Goal: Information Seeking & Learning: Find contact information

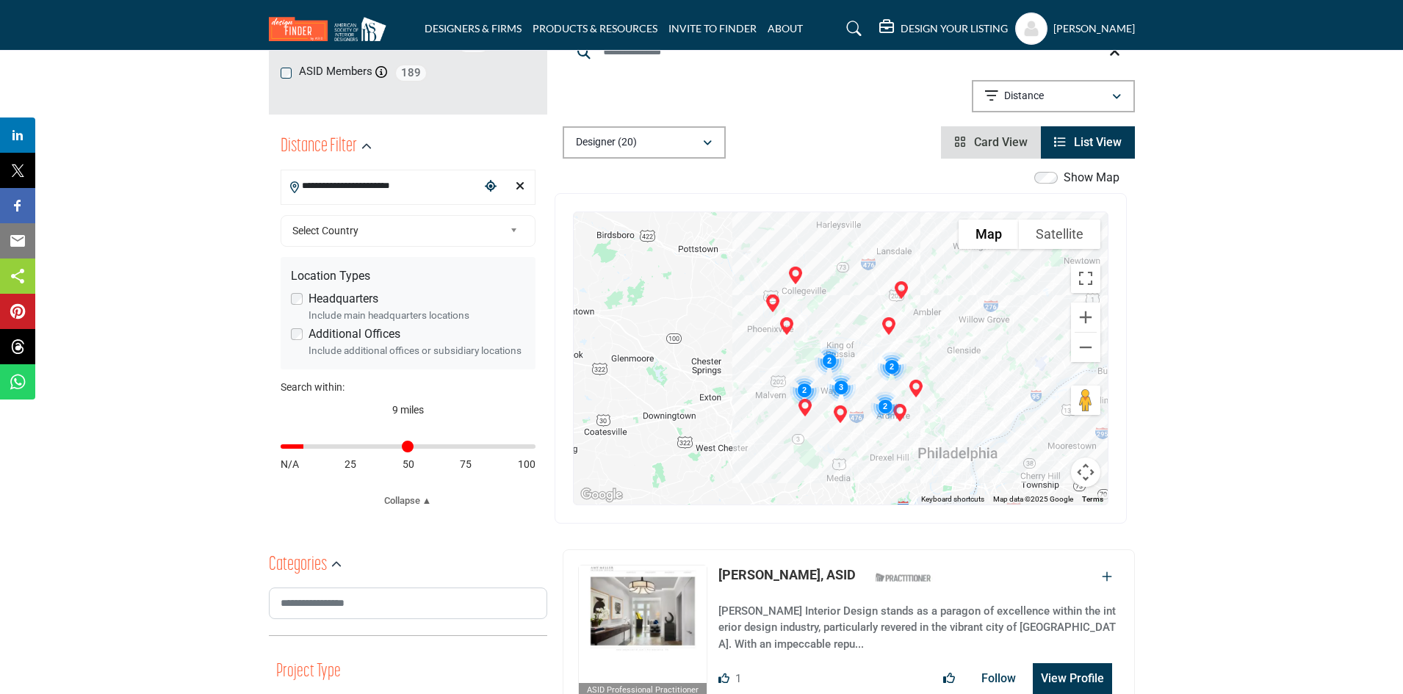
scroll to position [220, 0]
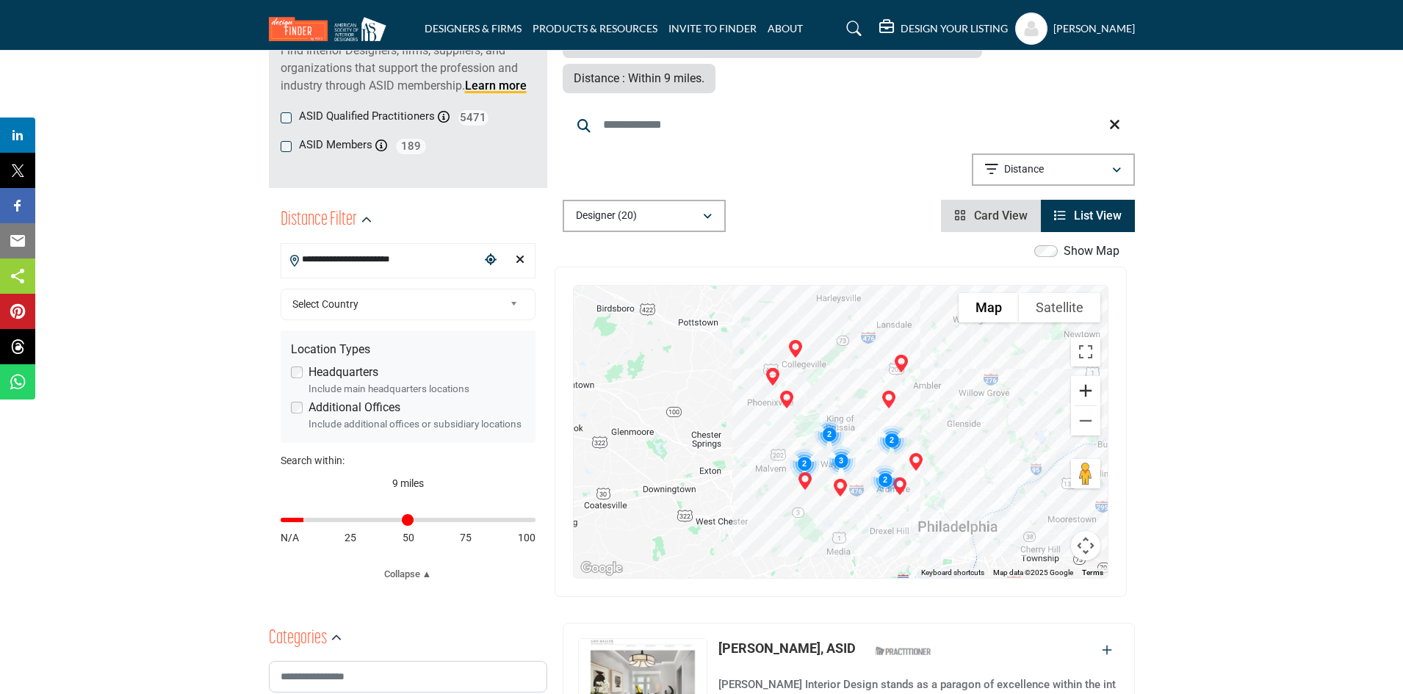
click at [1082, 376] on button "Zoom in" at bounding box center [1085, 390] width 29 height 29
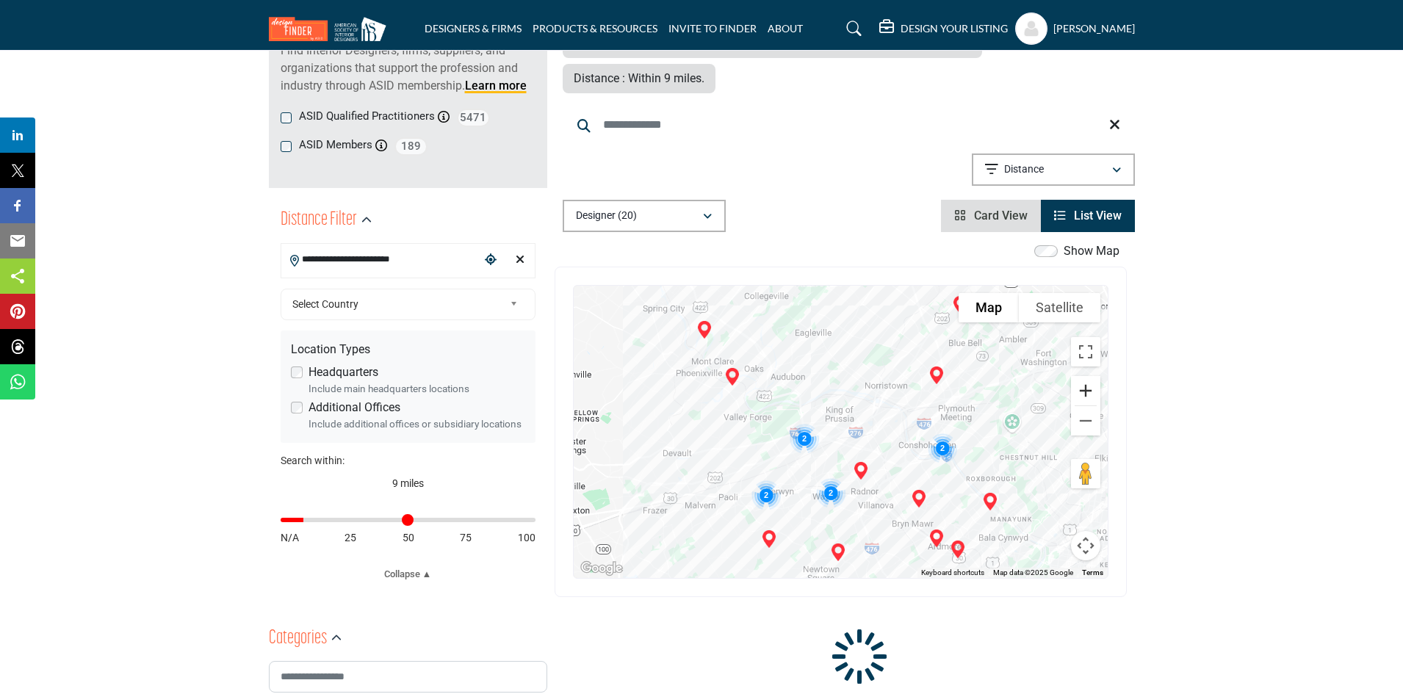
click at [1082, 376] on button "Zoom in" at bounding box center [1085, 390] width 29 height 29
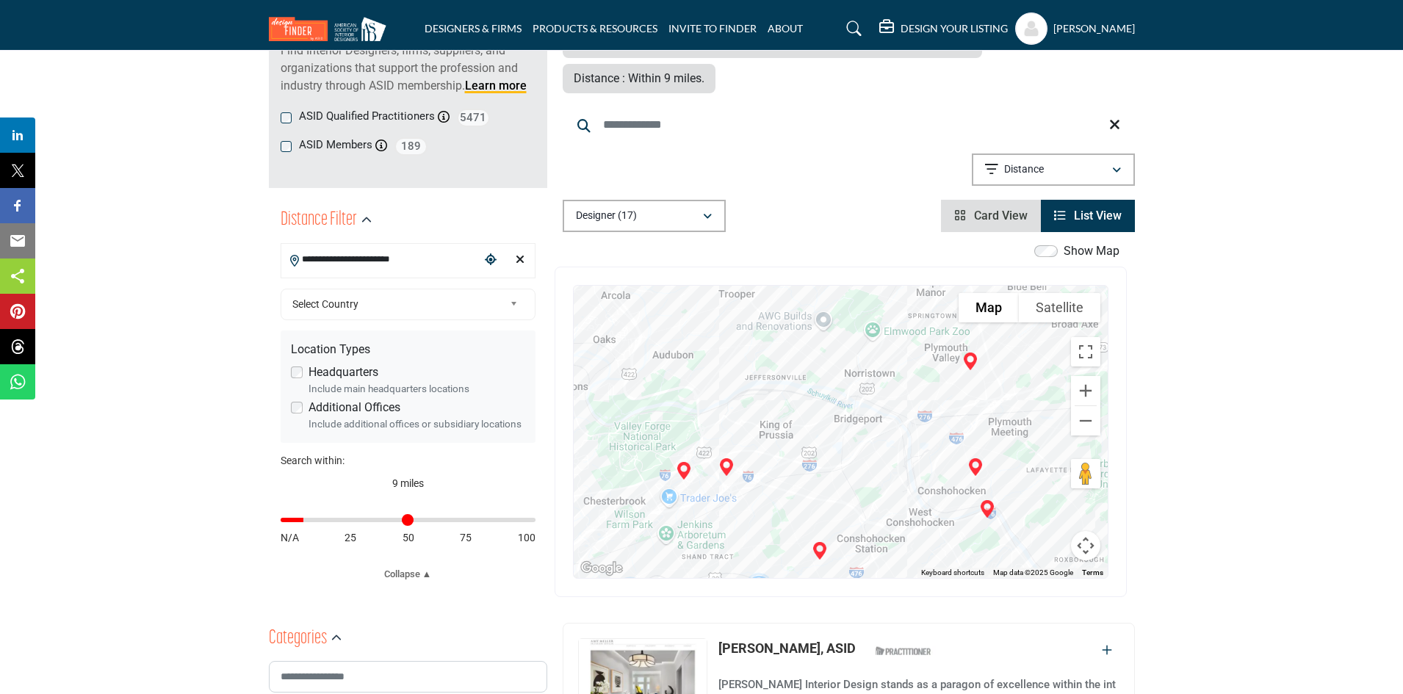
drag, startPoint x: 519, startPoint y: 256, endPoint x: 571, endPoint y: 270, distance: 53.5
click at [519, 256] on icon "Clear search location" at bounding box center [519, 259] width 9 height 12
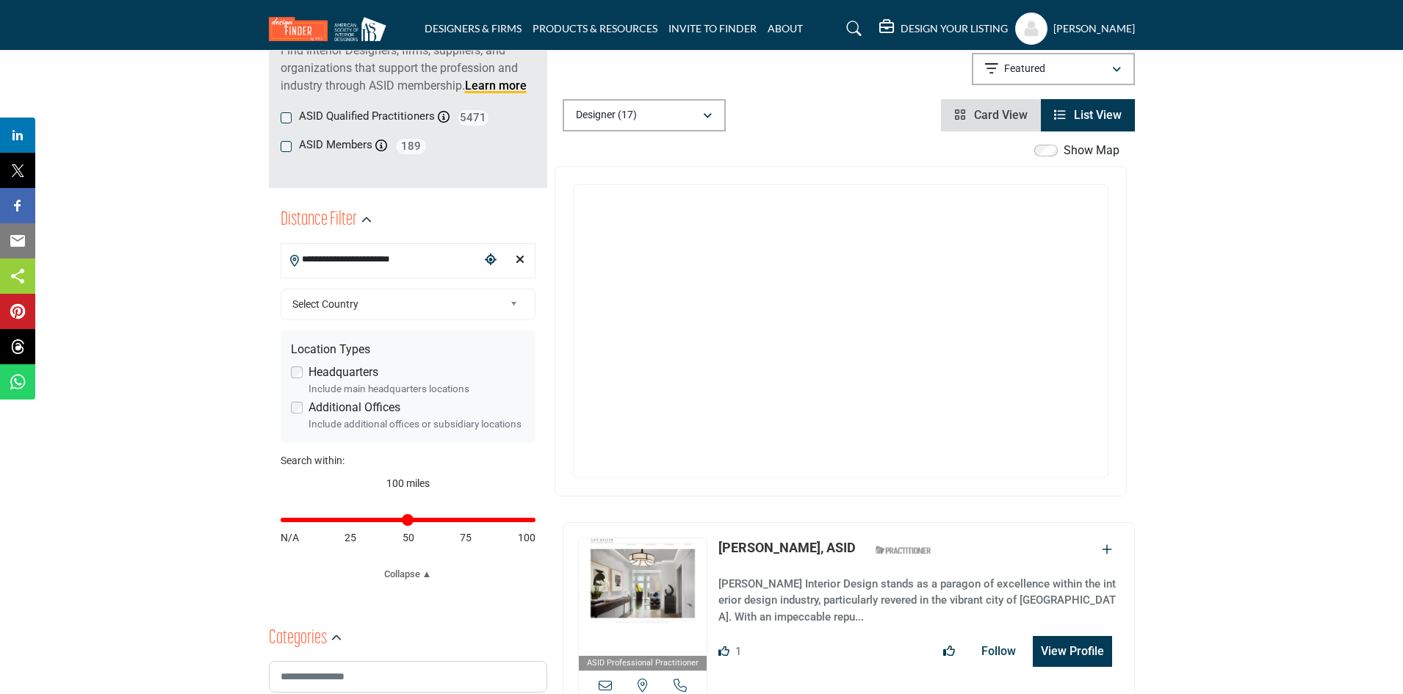
type input "***"
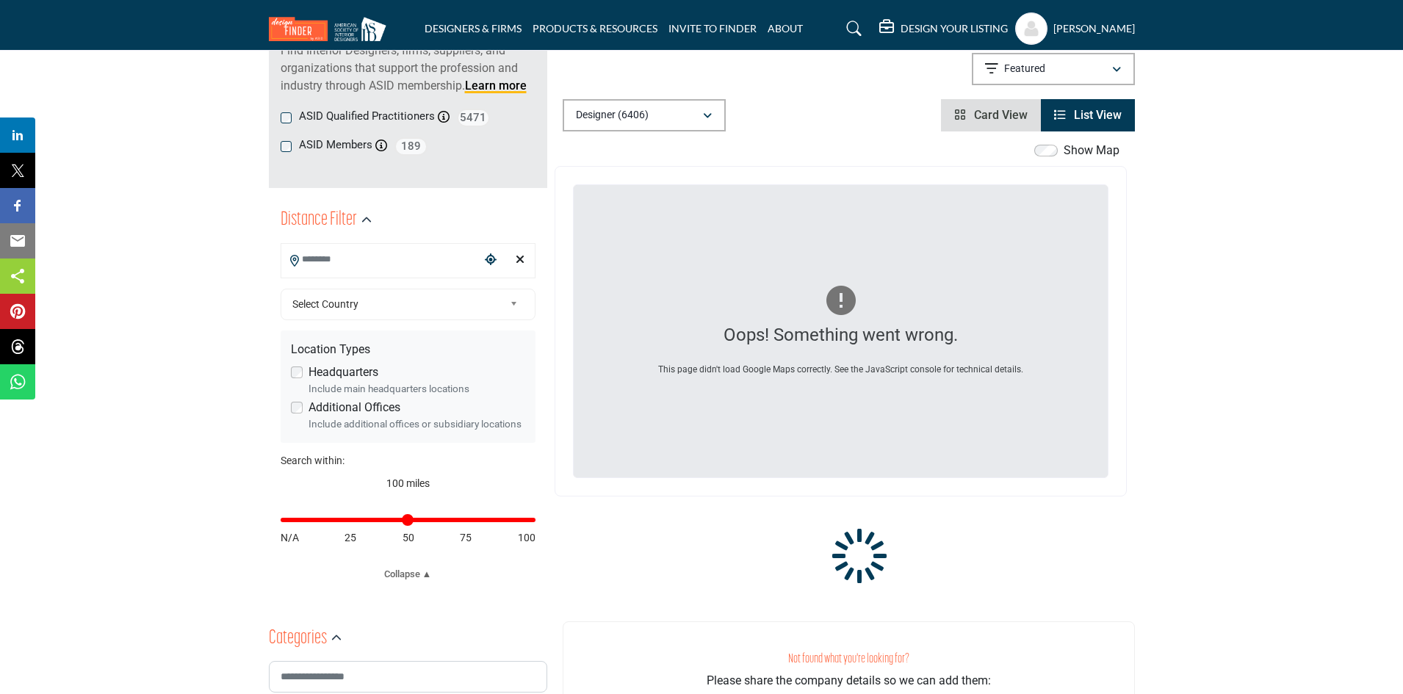
click at [386, 257] on input "Search Location" at bounding box center [380, 259] width 198 height 29
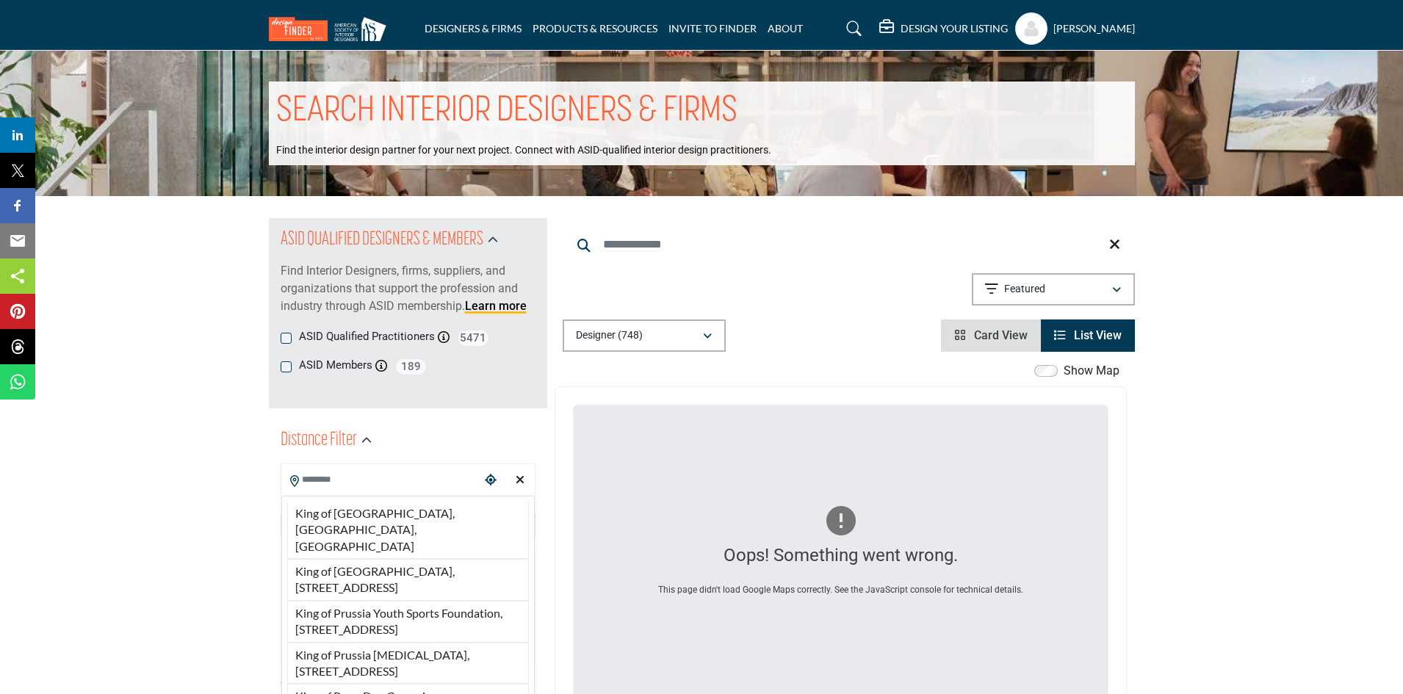
click at [402, 472] on input "Search Location" at bounding box center [380, 480] width 198 height 29
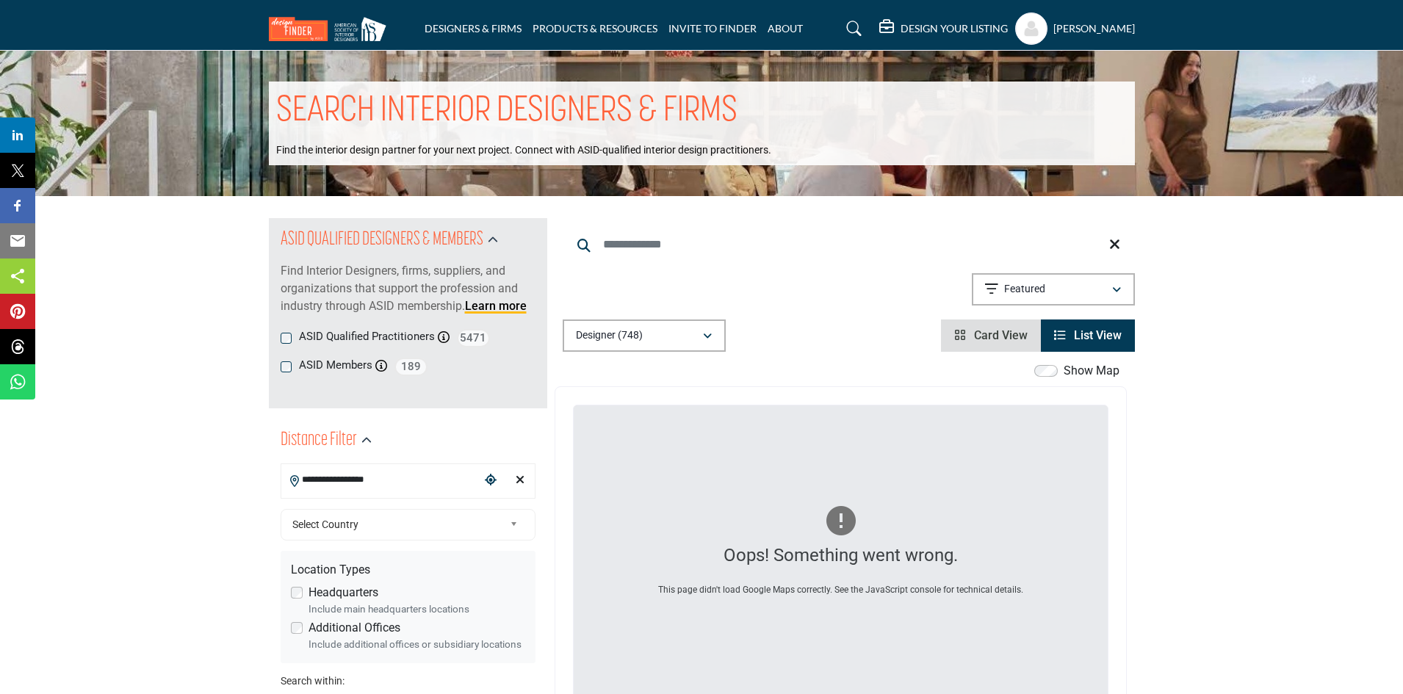
type input "**********"
click at [491, 477] on icon "Choose your current location" at bounding box center [491, 480] width 12 height 12
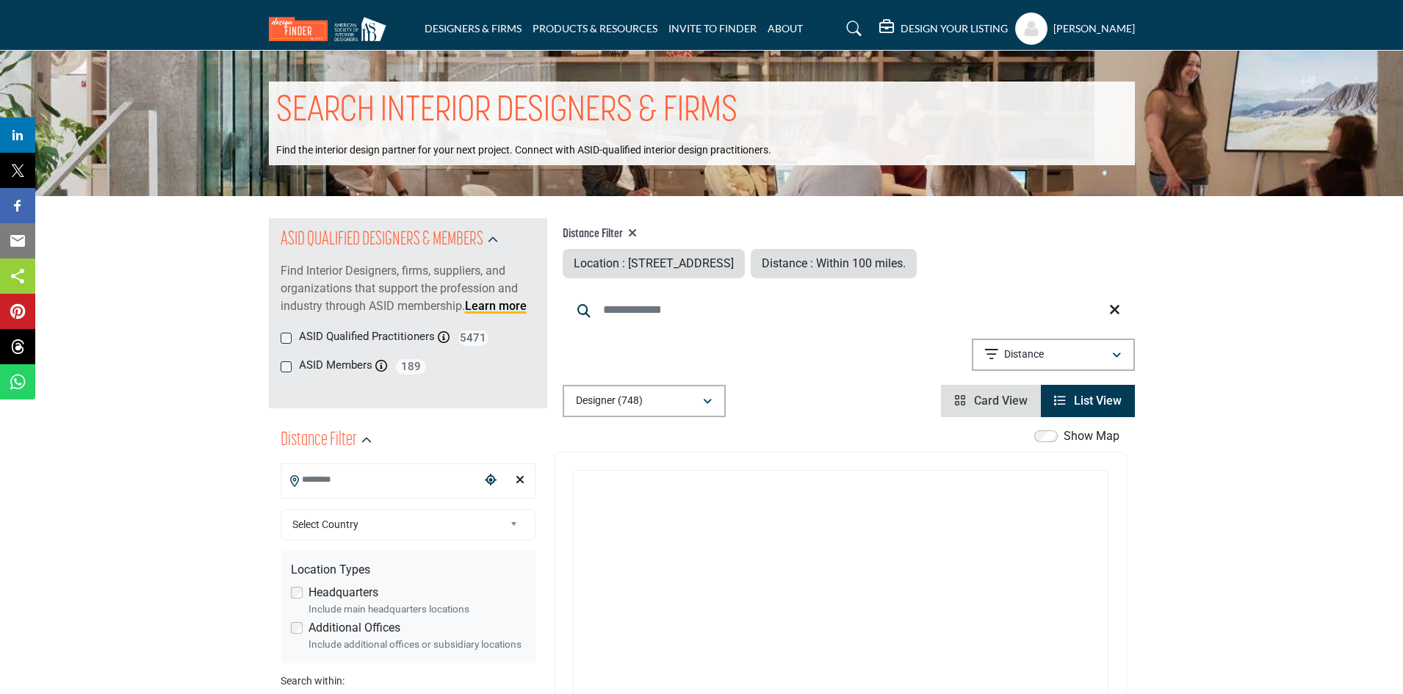
type input "**********"
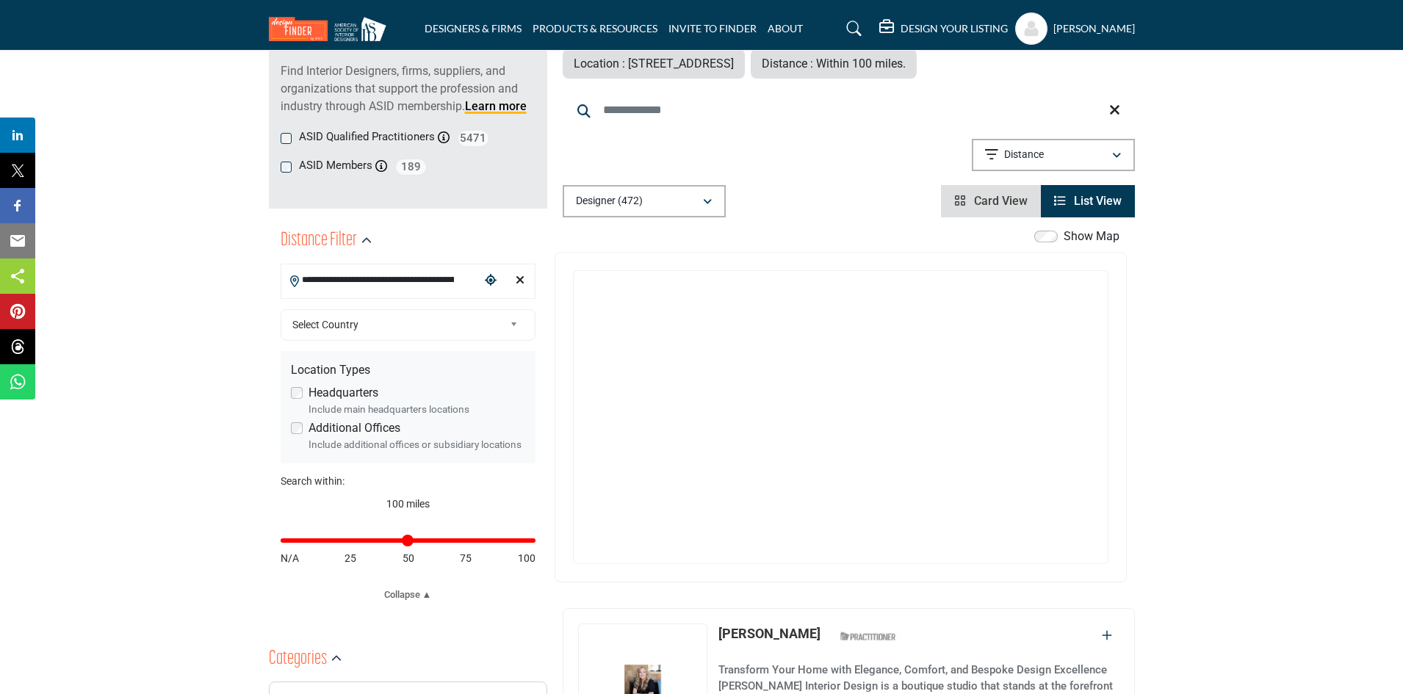
scroll to position [73, 0]
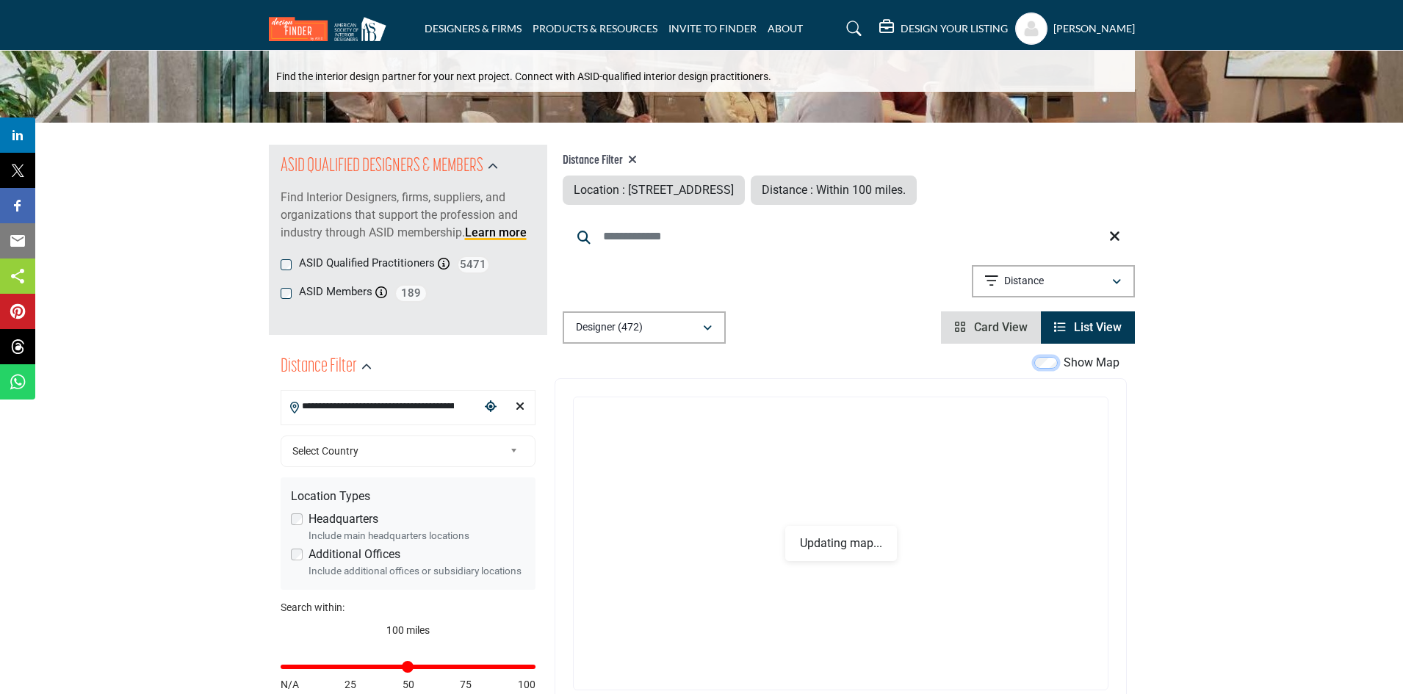
scroll to position [37, 0]
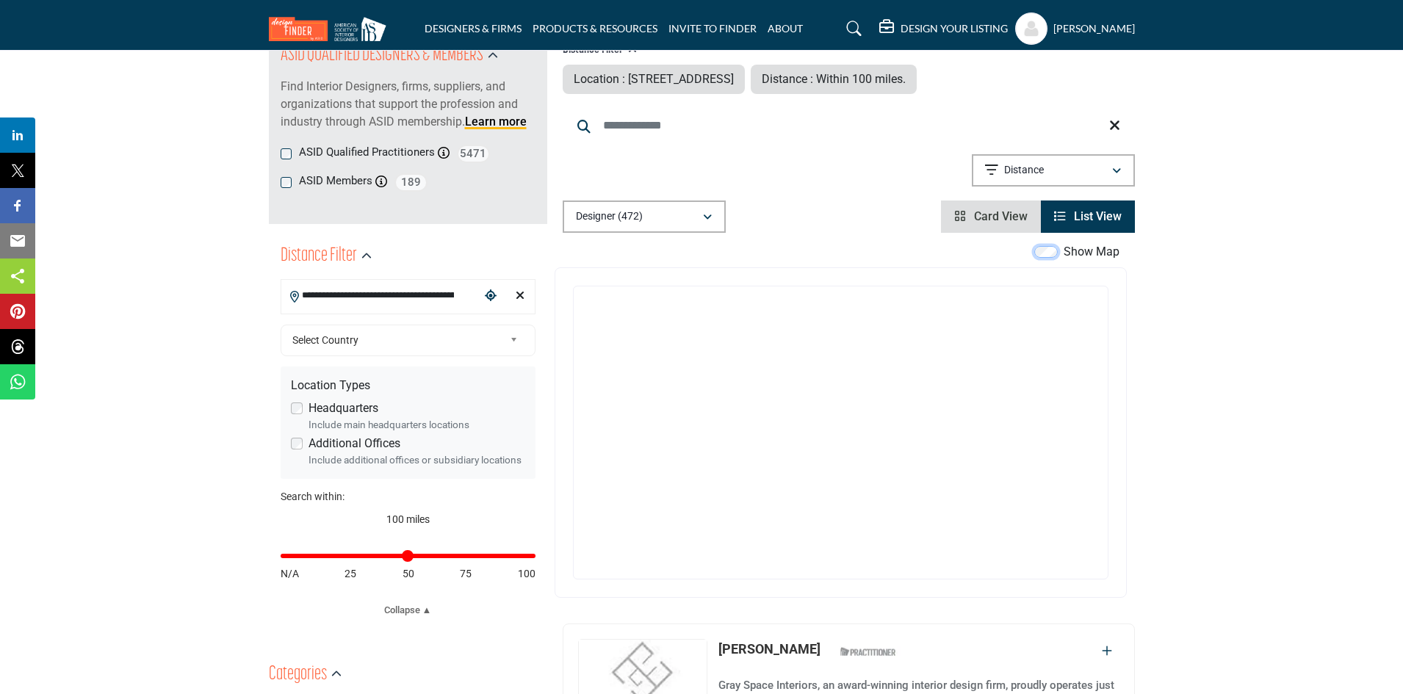
scroll to position [220, 0]
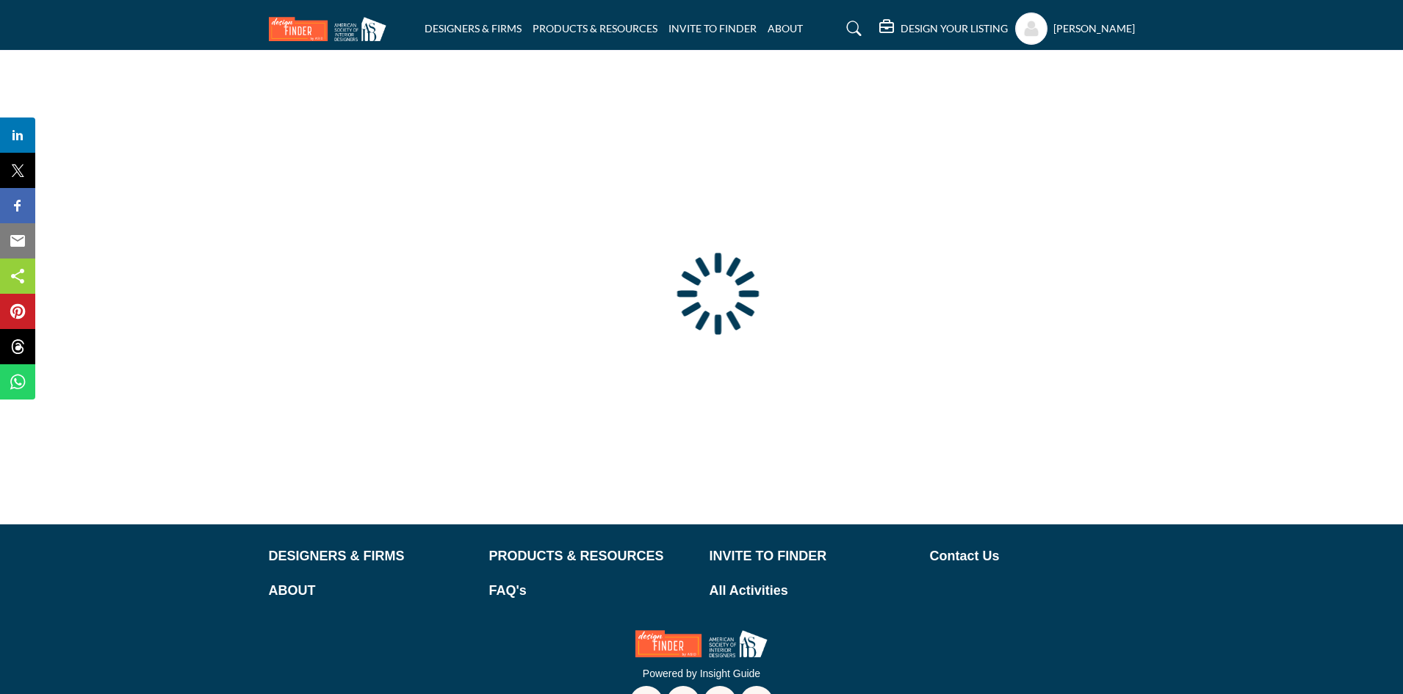
type input "**********"
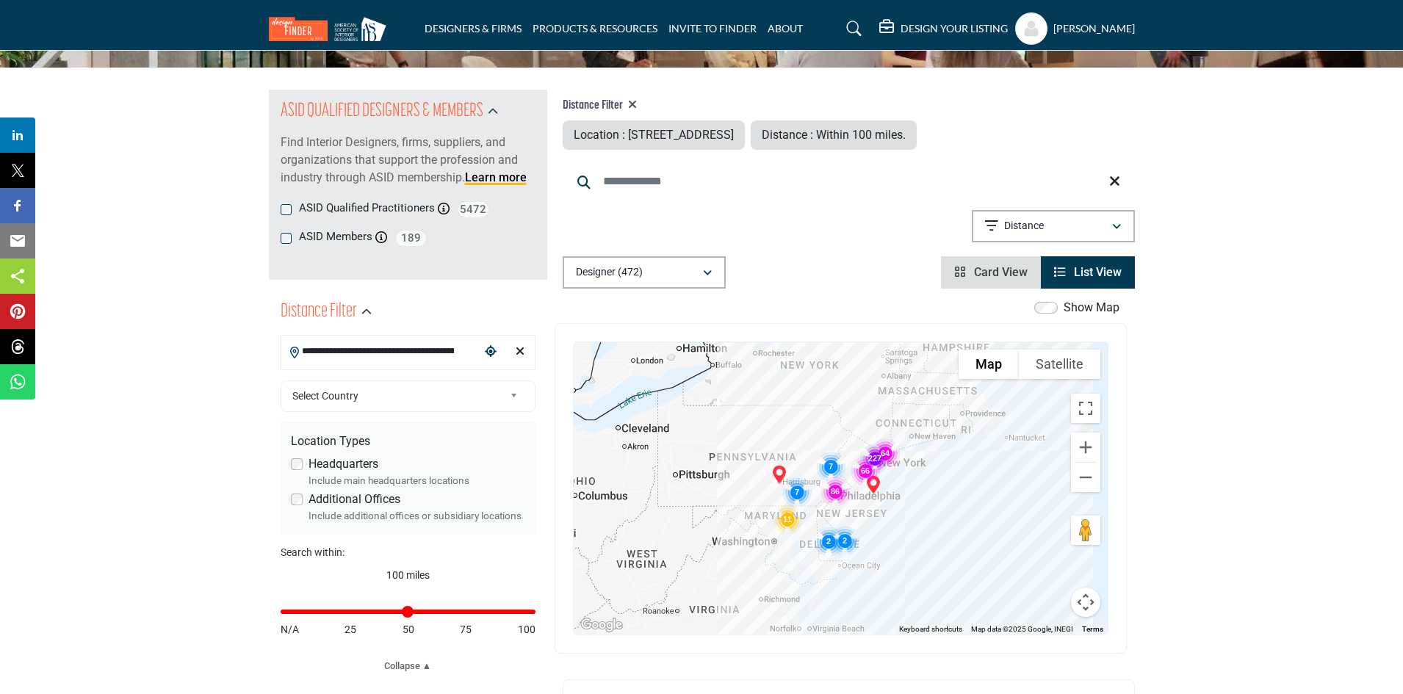
scroll to position [264, 0]
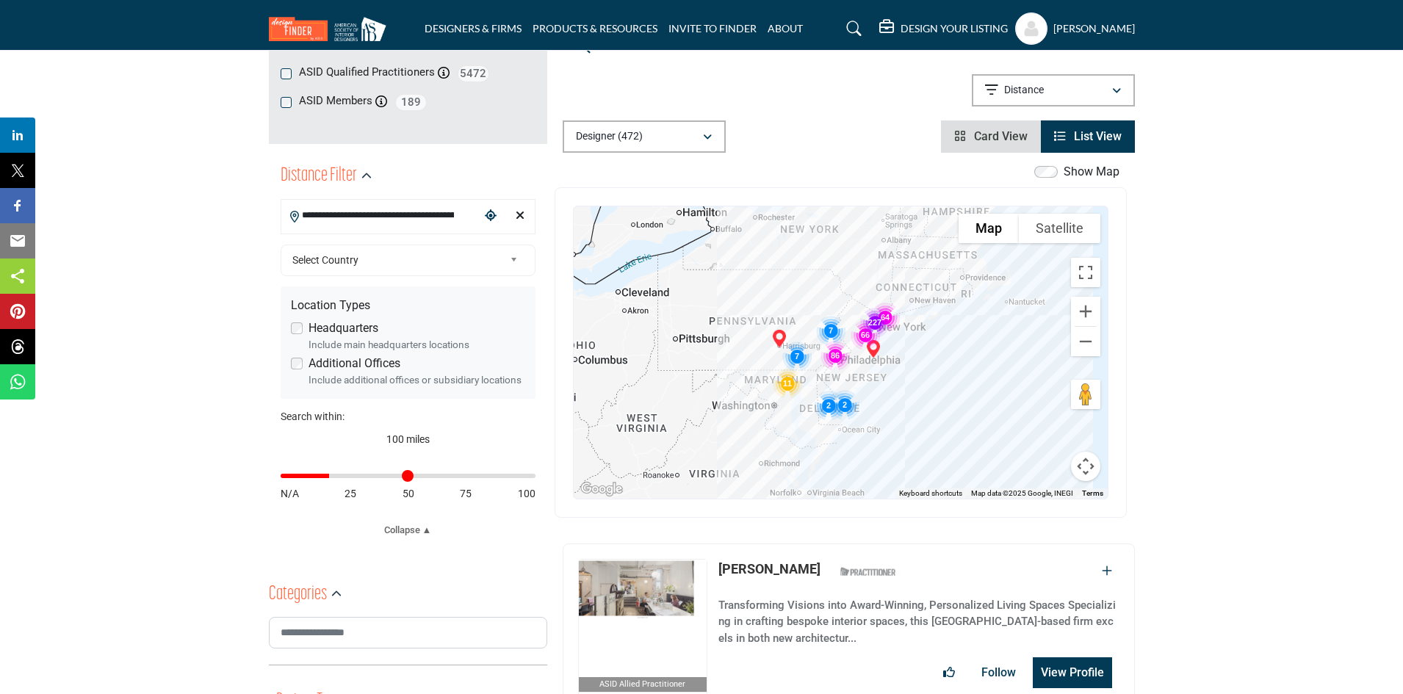
click at [332, 477] on input "Distance in miles" at bounding box center [408, 475] width 255 height 3
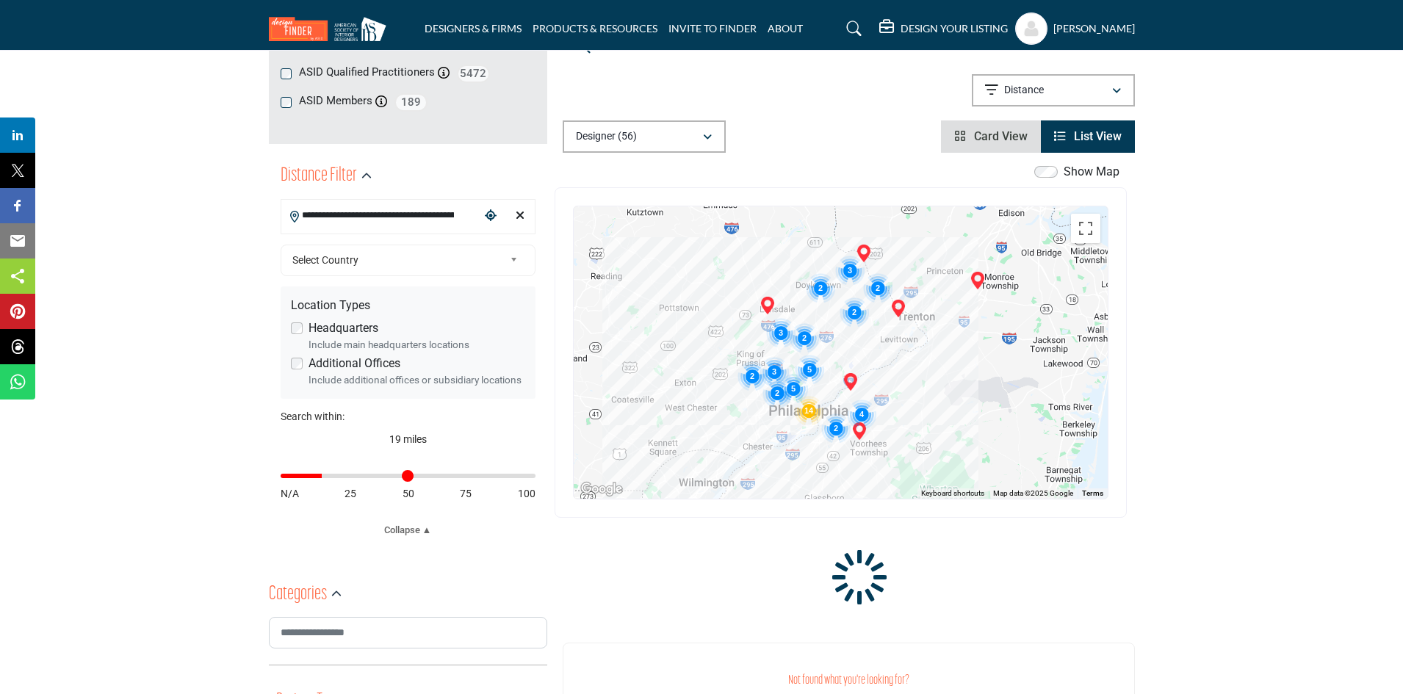
type input "**"
click at [325, 476] on input "Distance in miles" at bounding box center [408, 475] width 255 height 3
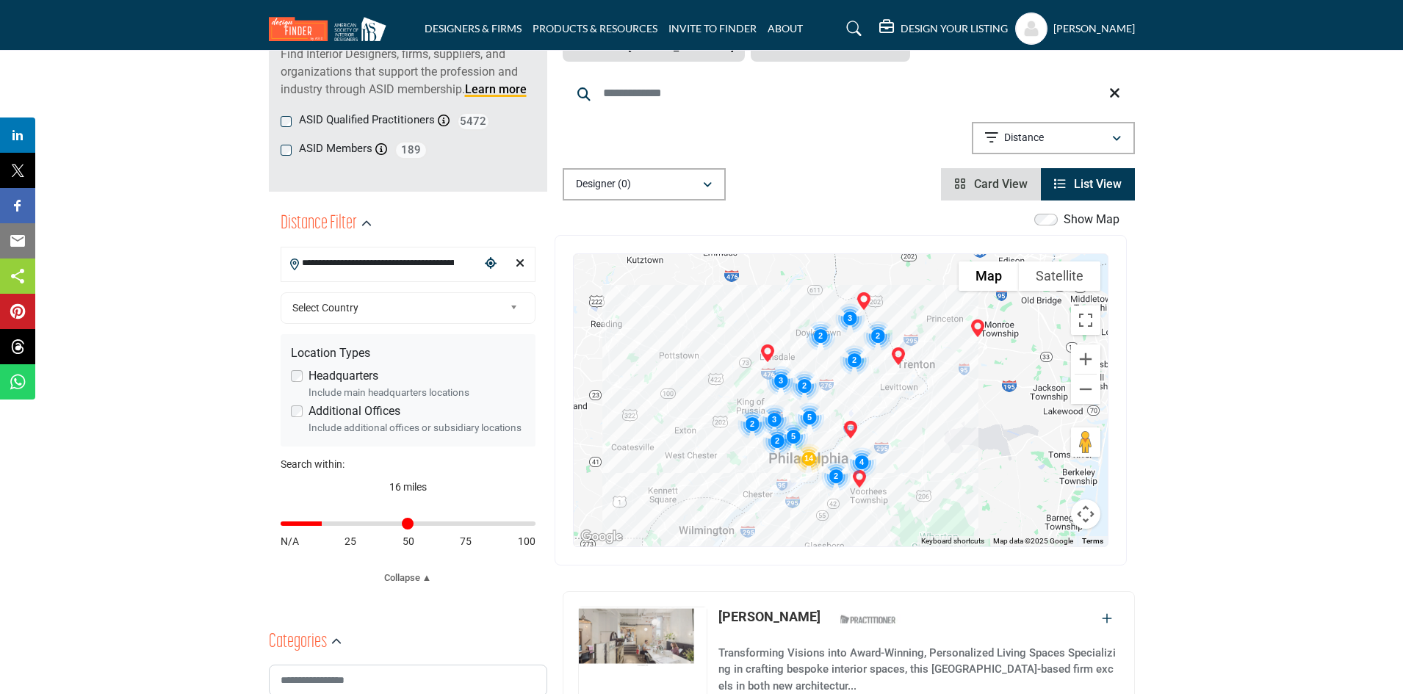
scroll to position [220, 0]
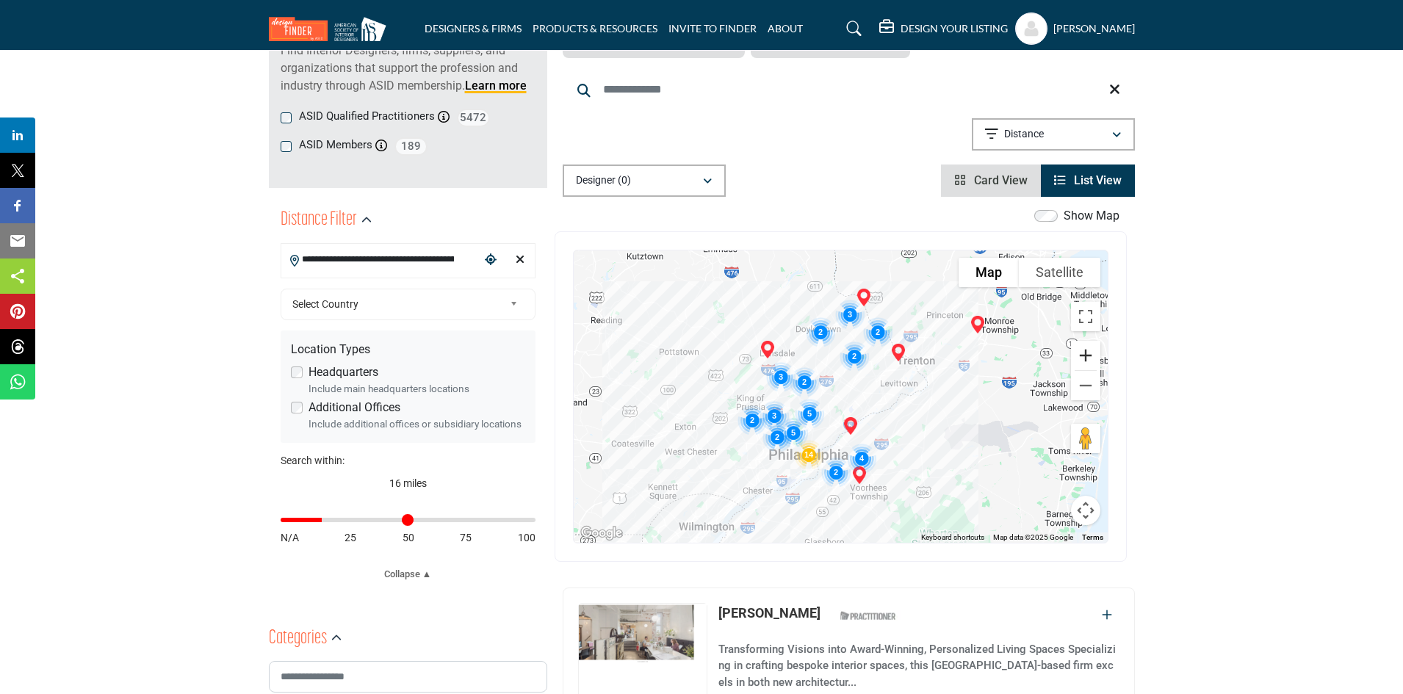
click at [1085, 356] on button "Zoom in" at bounding box center [1085, 355] width 29 height 29
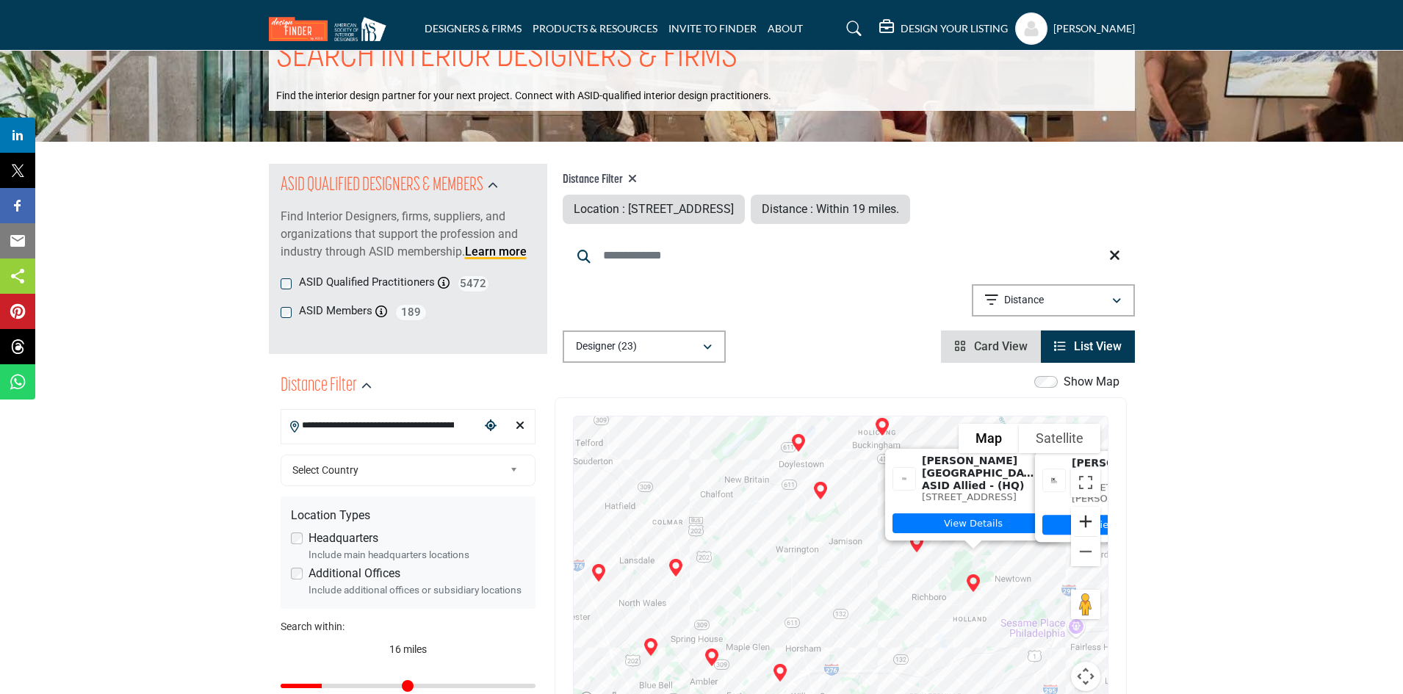
scroll to position [0, 0]
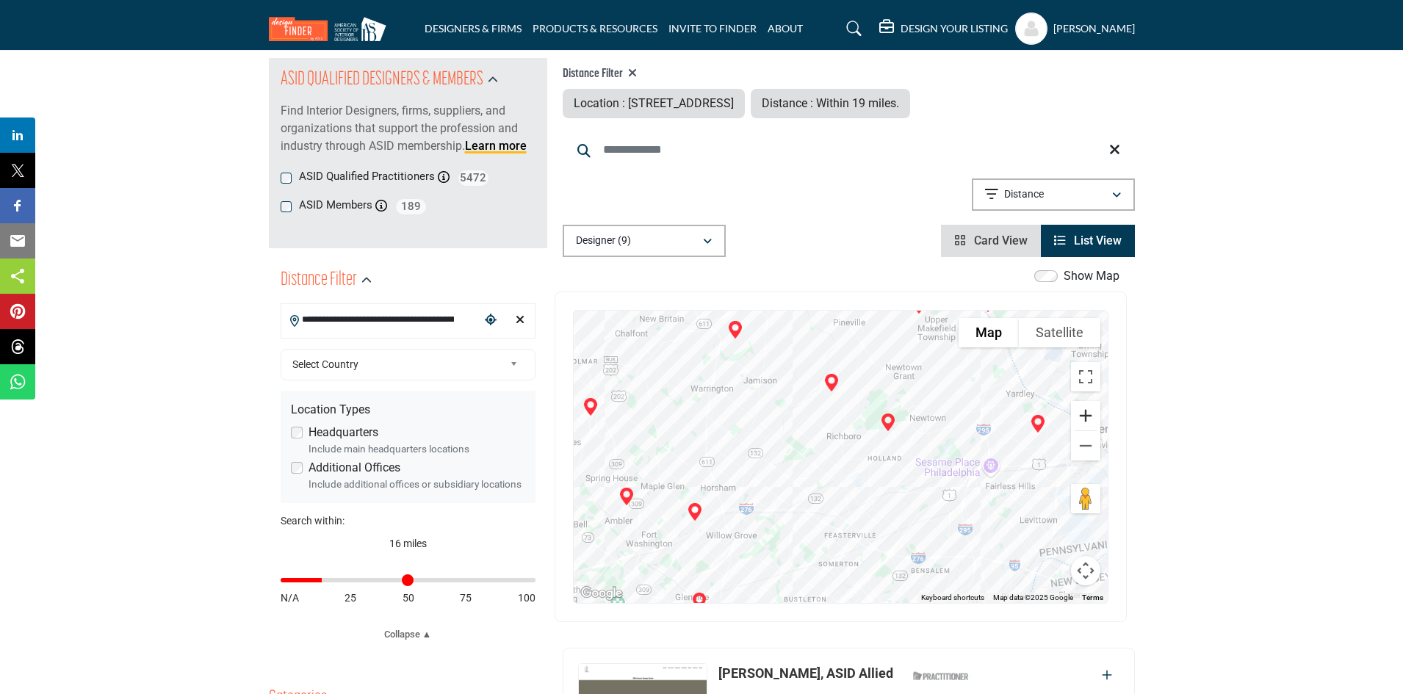
scroll to position [226, 0]
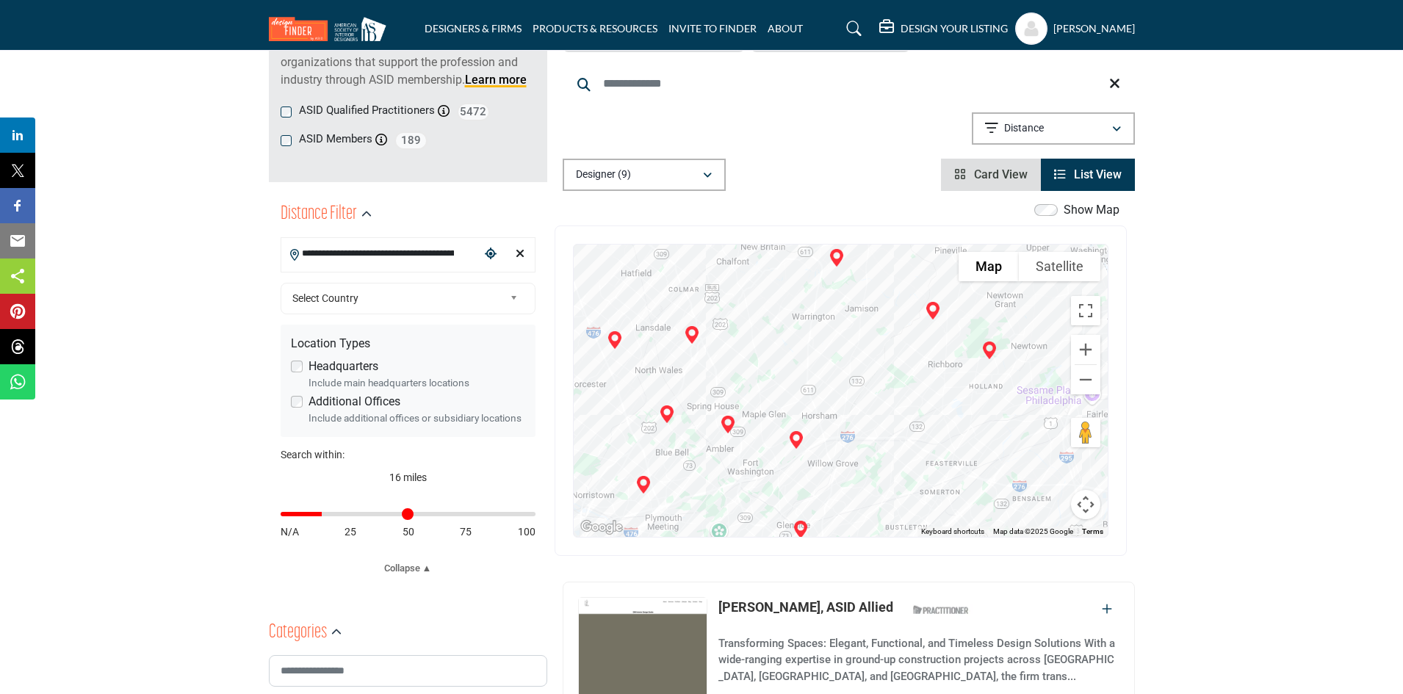
drag, startPoint x: 712, startPoint y: 367, endPoint x: 820, endPoint y: 363, distance: 107.3
click at [820, 363] on div "[PERSON_NAME] - (HQ) [GEOGRAPHIC_DATA], NJ 08512, [GEOGRAPHIC_DATA] View Details" at bounding box center [841, 391] width 534 height 292
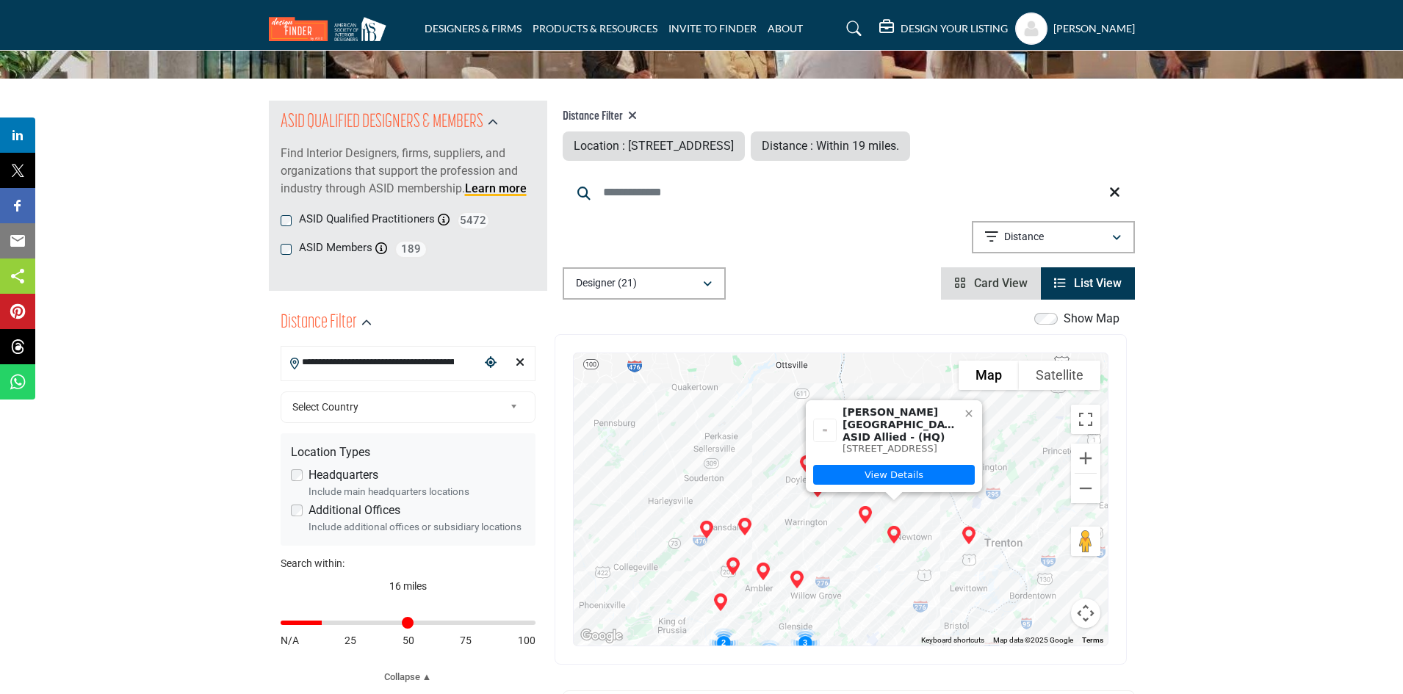
scroll to position [147, 0]
